Goal: Information Seeking & Learning: Learn about a topic

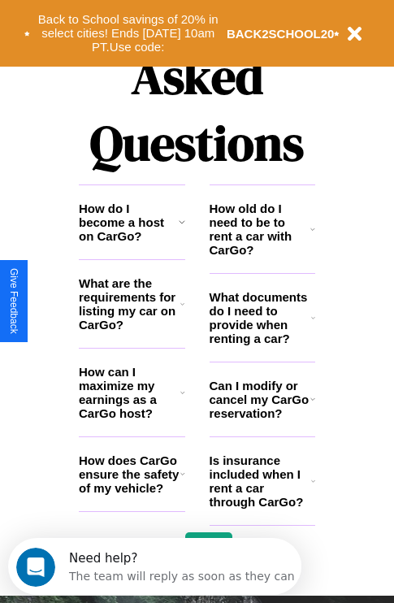
scroll to position [1968, 0]
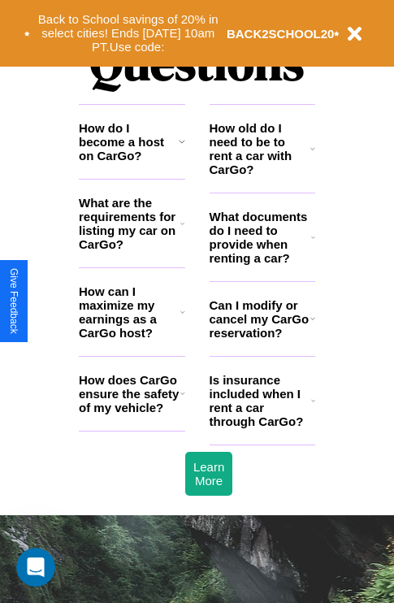
click at [262, 427] on h3 "Is insurance included when I rent a car through CarGo?" at bounding box center [261, 400] width 102 height 55
click at [313, 244] on icon at bounding box center [313, 237] width 4 height 13
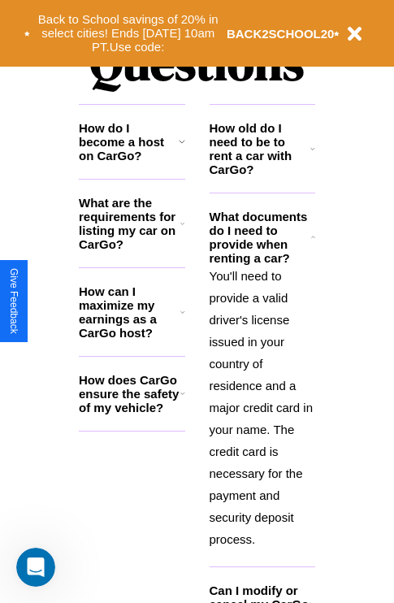
click at [132, 338] on h3 "How can I maximize my earnings as a CarGo host?" at bounding box center [130, 311] width 102 height 55
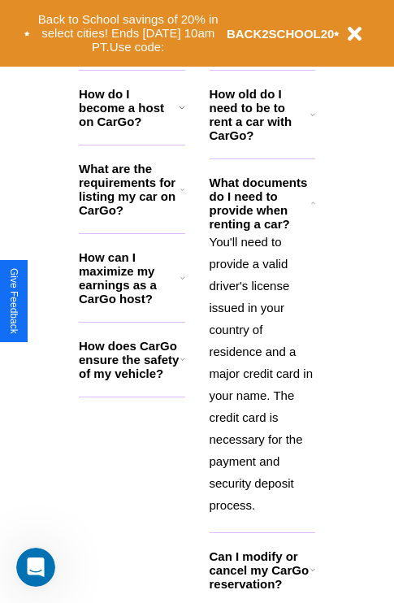
click at [312, 576] on icon at bounding box center [312, 569] width 5 height 13
click at [128, 33] on button "Back to School savings of 20% in select cities! Ends [DATE] 10am PT. Use code:" at bounding box center [128, 33] width 197 height 50
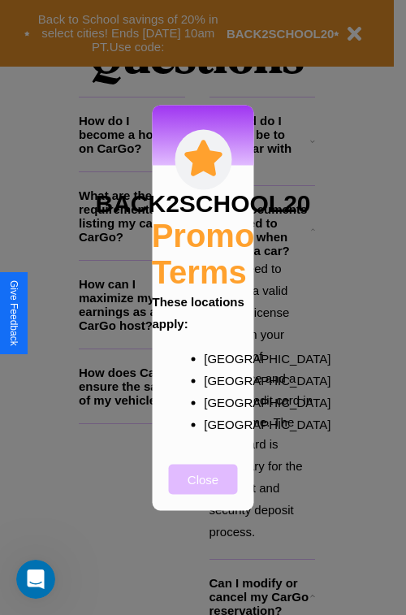
click at [203, 490] on button "Close" at bounding box center [203, 479] width 69 height 30
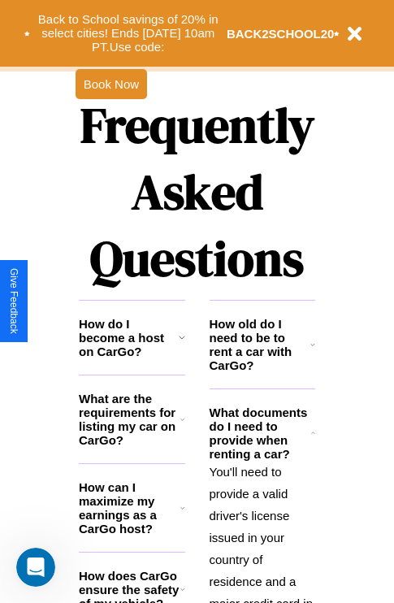
scroll to position [1582, 0]
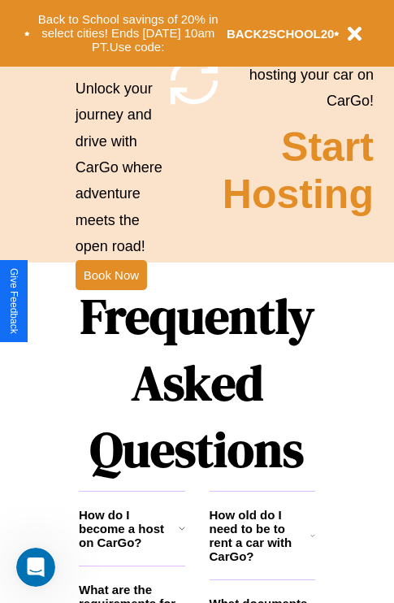
click at [110, 301] on h1 "Frequently Asked Questions" at bounding box center [197, 383] width 236 height 216
